Goal: Obtain resource: Download file/media

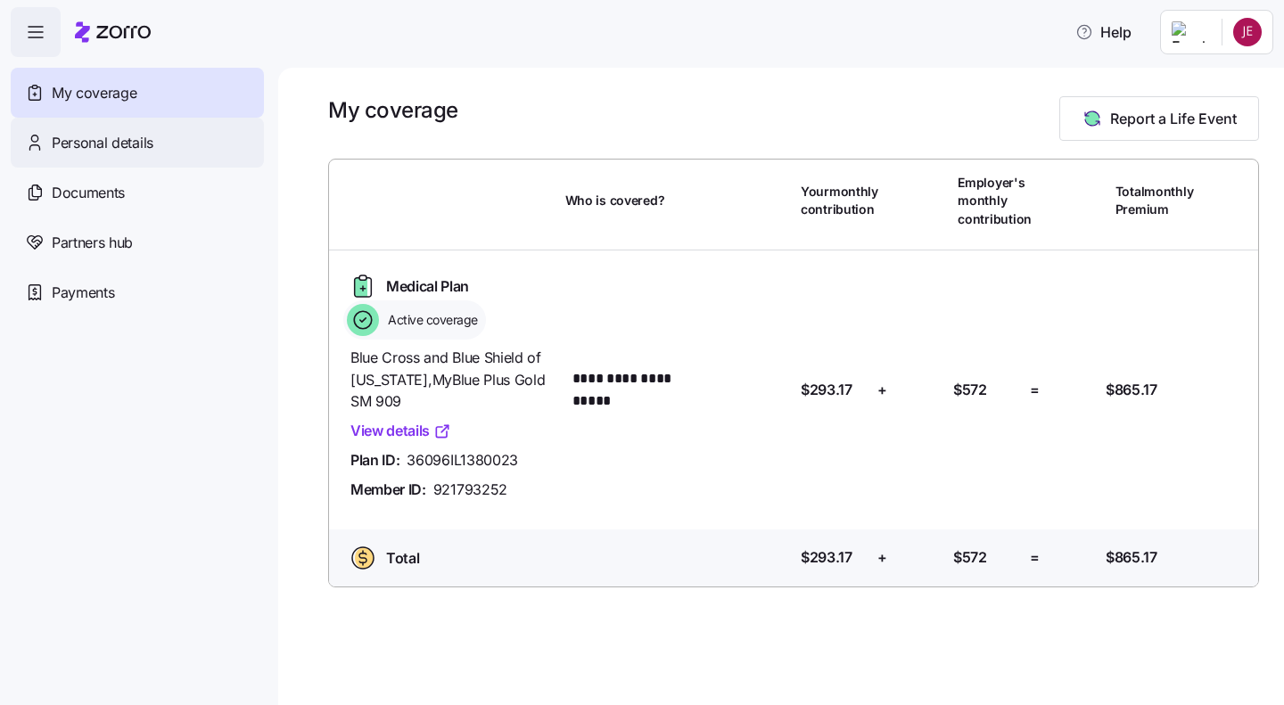
click at [137, 128] on div "Personal details" at bounding box center [137, 143] width 253 height 50
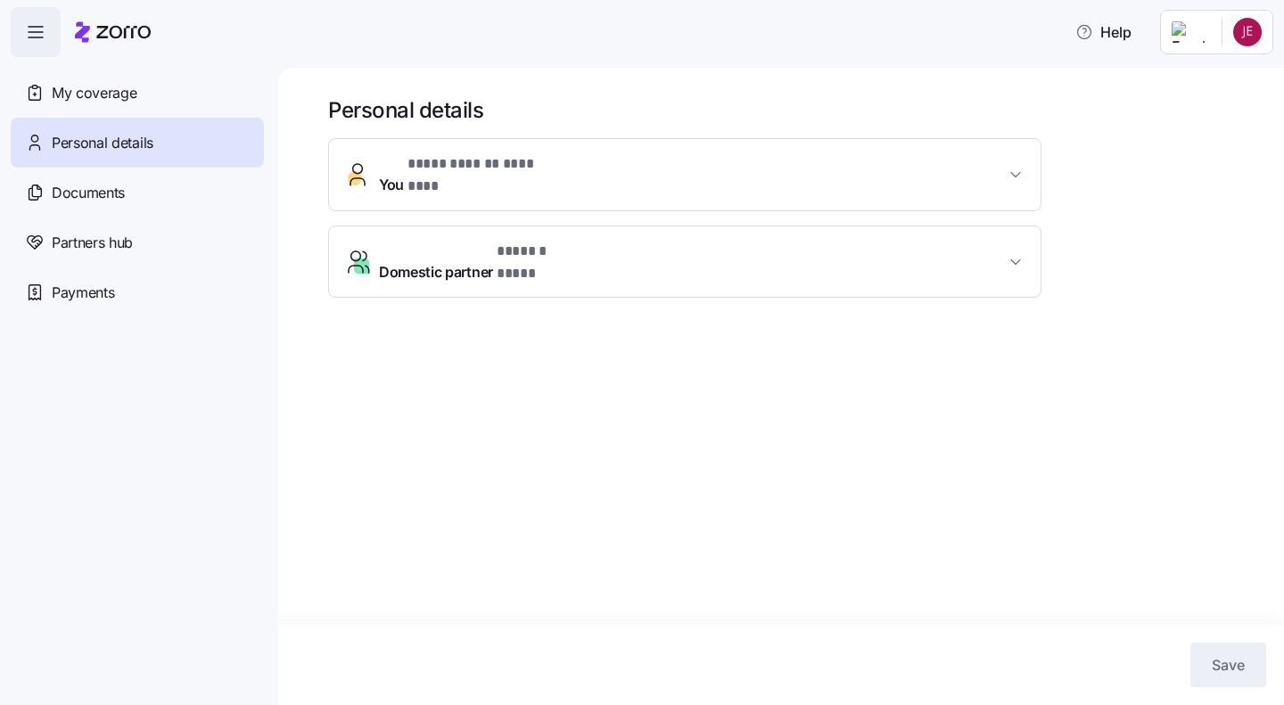
click at [671, 154] on button "**********" at bounding box center [684, 174] width 711 height 71
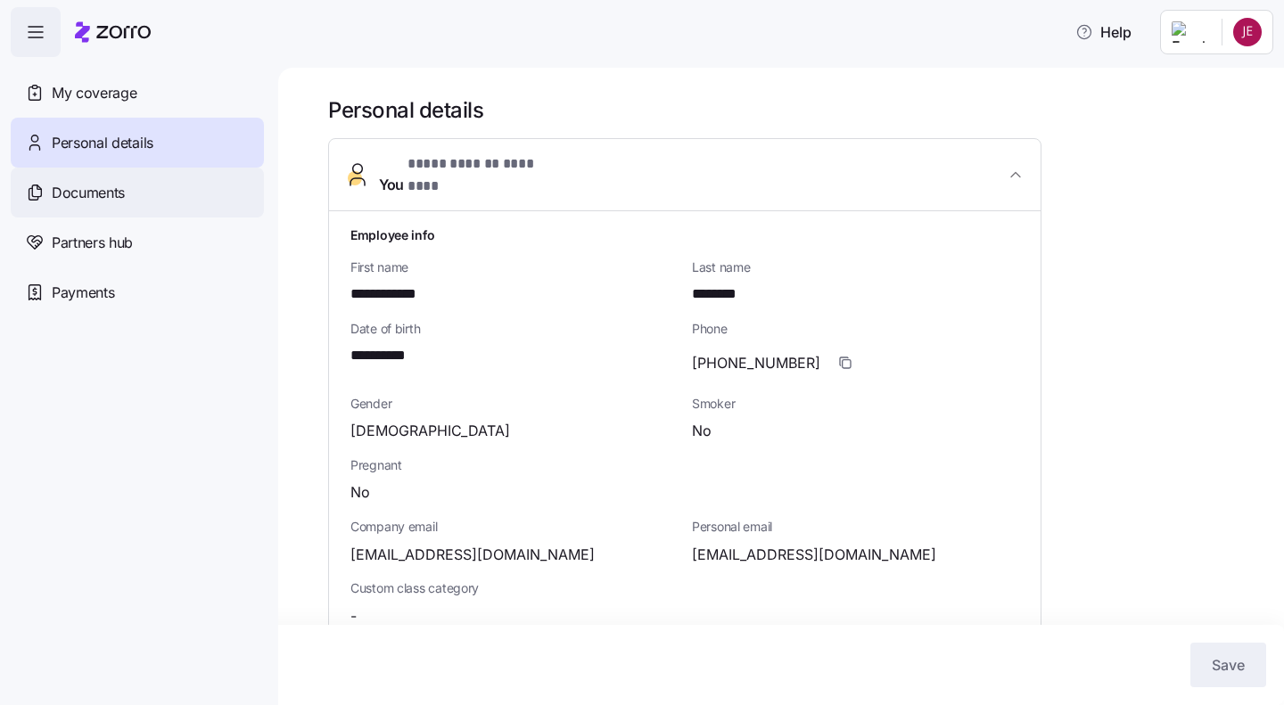
click at [121, 200] on span "Documents" at bounding box center [88, 193] width 73 height 22
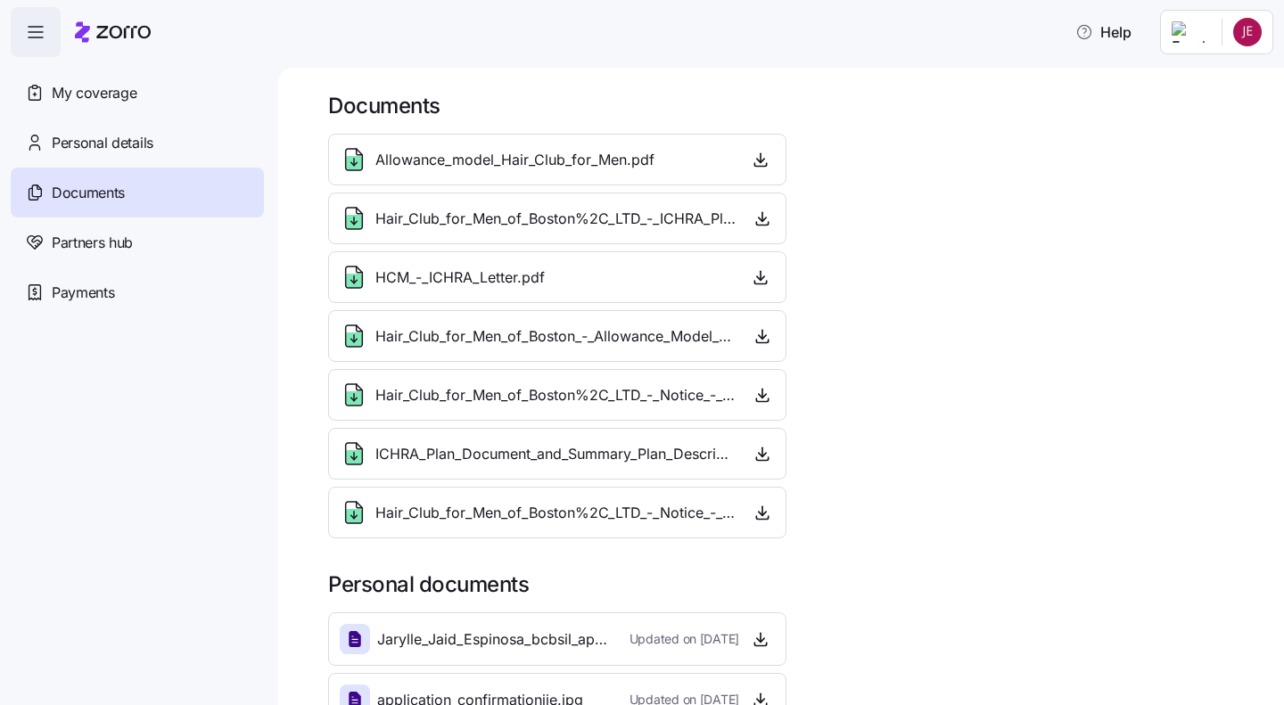
scroll to position [4, 0]
click at [623, 156] on span "Allowance_model_Hair_Club_for_Men.pdf" at bounding box center [514, 161] width 279 height 22
click at [756, 163] on icon "button" at bounding box center [761, 161] width 18 height 18
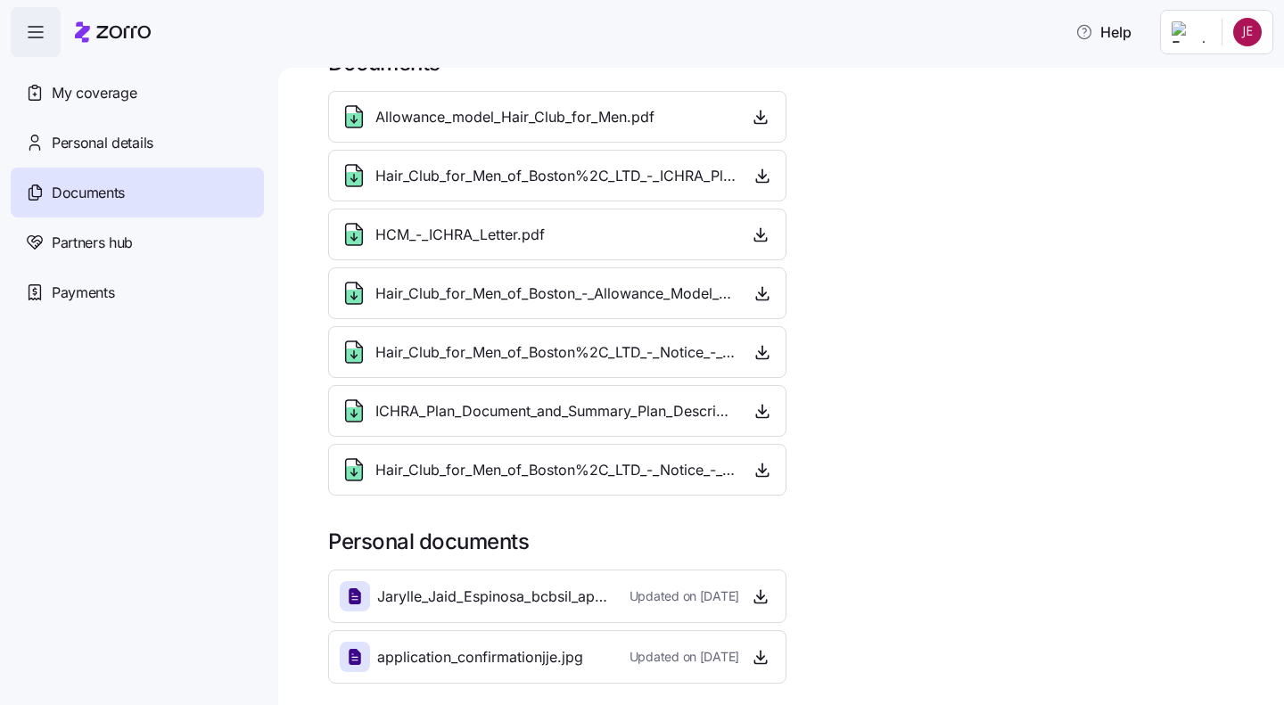
scroll to position [0, 0]
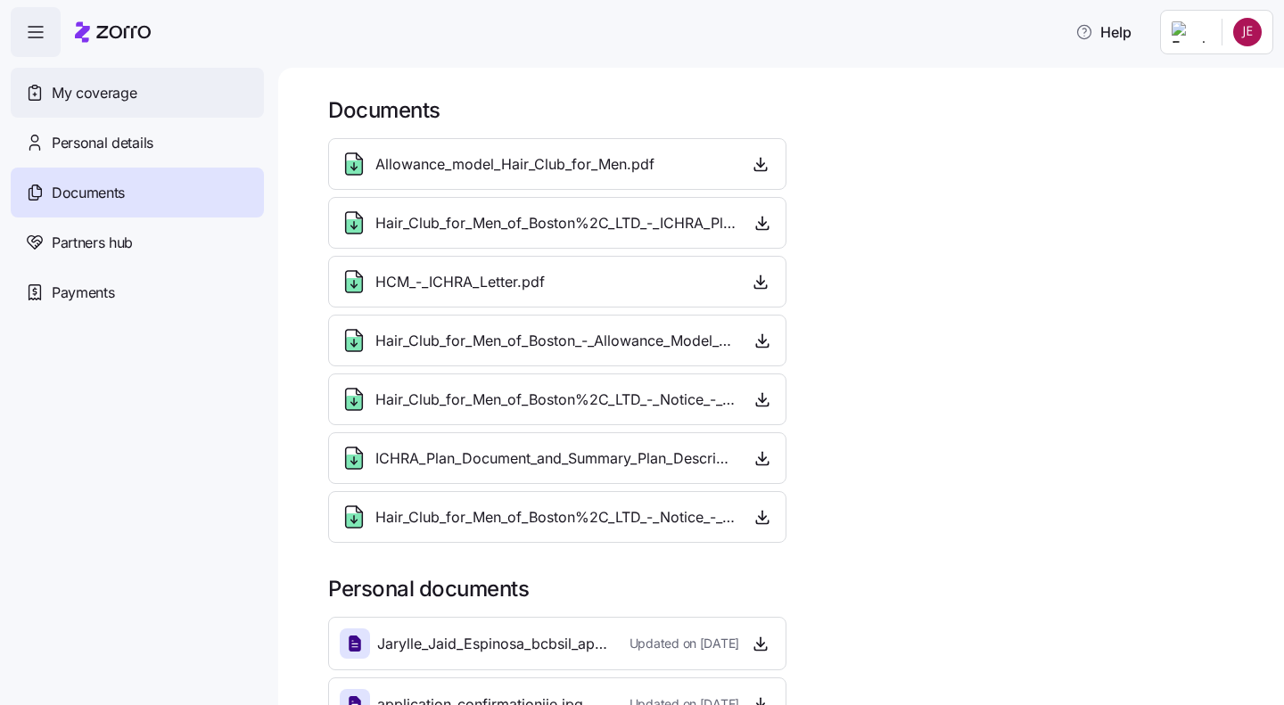
click at [138, 99] on div "My coverage" at bounding box center [137, 93] width 253 height 50
